Goal: Communication & Community: Answer question/provide support

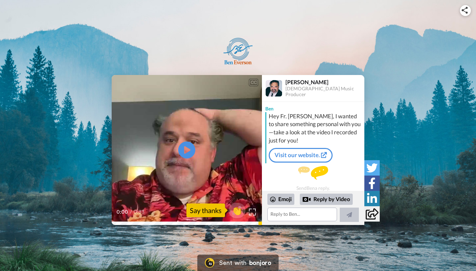
click at [299, 154] on link "Visit our website." at bounding box center [301, 155] width 64 height 14
click at [187, 149] on icon "Play/Pause" at bounding box center [187, 150] width 18 height 32
click at [251, 213] on img at bounding box center [252, 212] width 7 height 7
click at [281, 215] on textarea at bounding box center [302, 215] width 70 height 14
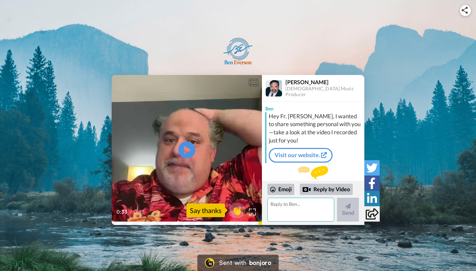
type textarea "I"
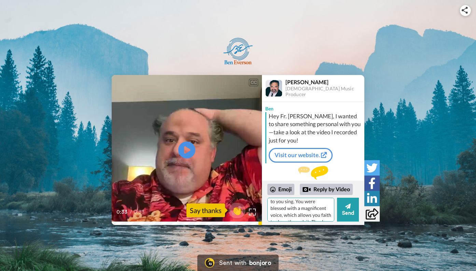
scroll to position [15, 0]
click at [318, 211] on textarea "I thoroughly enjoy listening to you sing. You were blessed with a magnificent v…" at bounding box center [300, 210] width 67 height 24
click at [298, 215] on textarea "I thoroughly enjoy listening to you sing. You were blessed with a magnificent v…" at bounding box center [300, 210] width 67 height 24
click at [295, 214] on textarea "I thoroughly enjoy listening to you sing. You were blessed with a magnificent v…" at bounding box center [300, 210] width 67 height 24
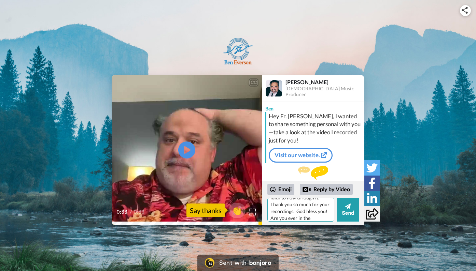
scroll to position [41, 0]
type textarea "I thoroughly enjoy listening to you sing. You were blessed with a magnificent v…"
click at [345, 211] on button "Send" at bounding box center [348, 210] width 22 height 24
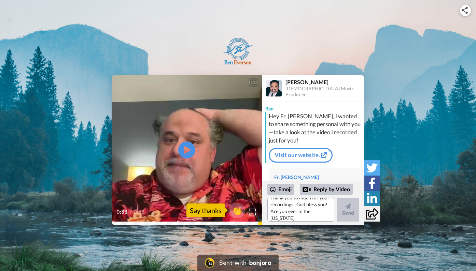
scroll to position [0, 0]
